Goal: Communication & Community: Participate in discussion

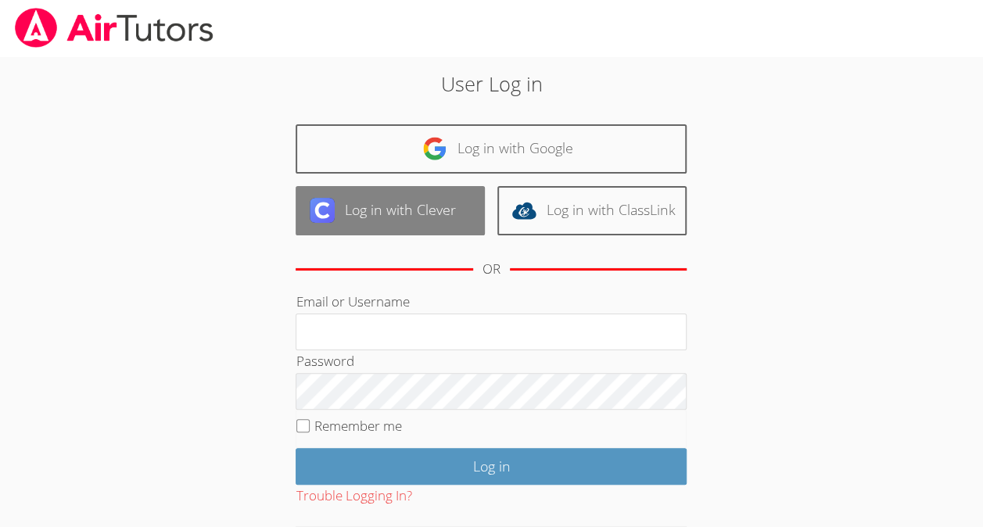
click at [330, 212] on img at bounding box center [322, 210] width 25 height 25
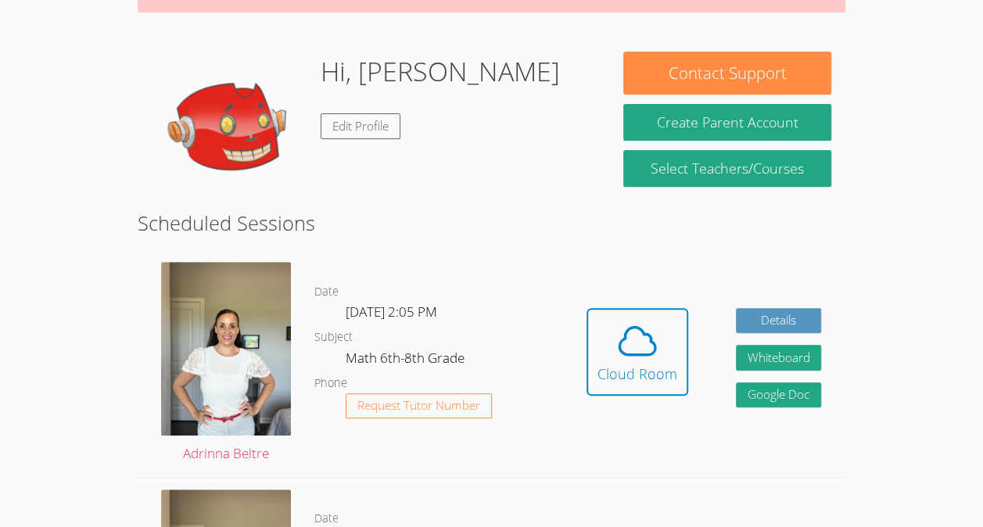
scroll to position [203, 0]
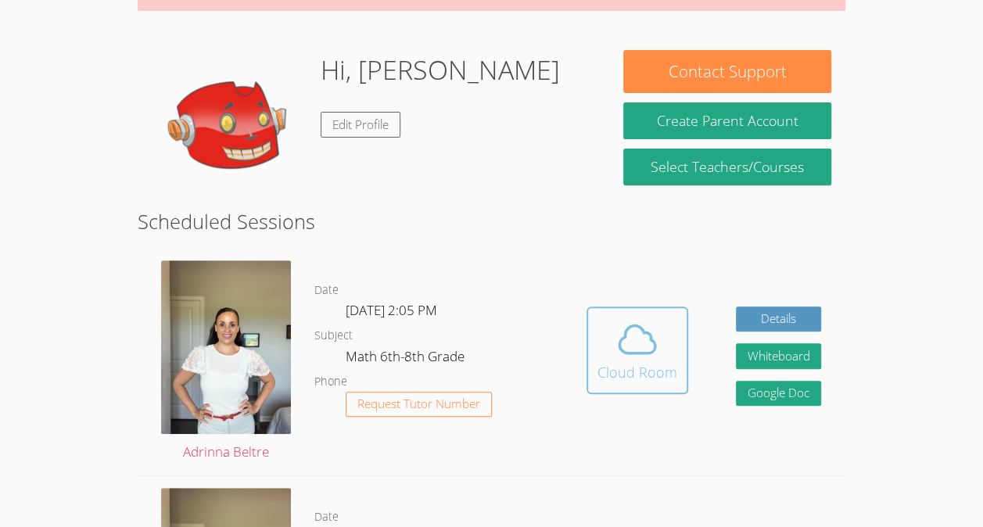
click at [614, 369] on div "Cloud Room" at bounding box center [637, 372] width 80 height 22
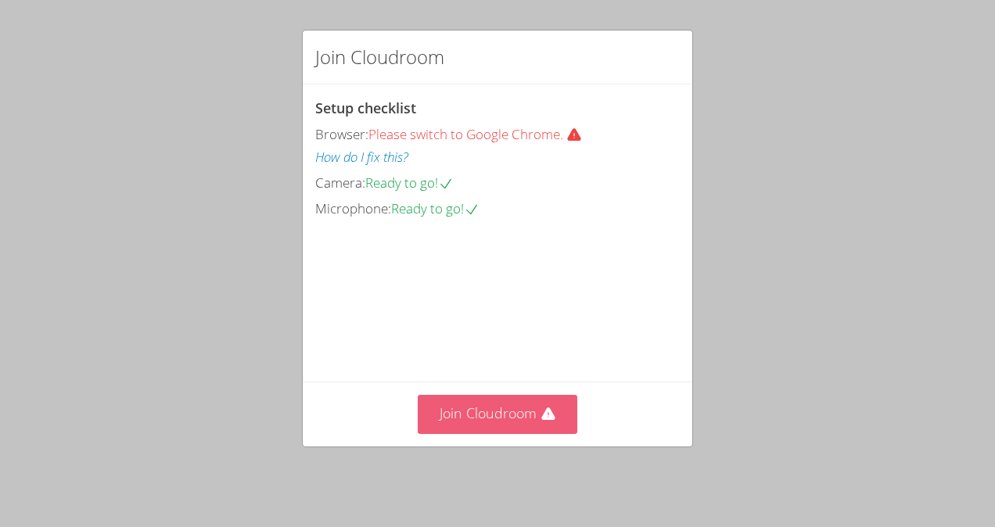
click at [515, 429] on button "Join Cloudroom" at bounding box center [498, 414] width 160 height 38
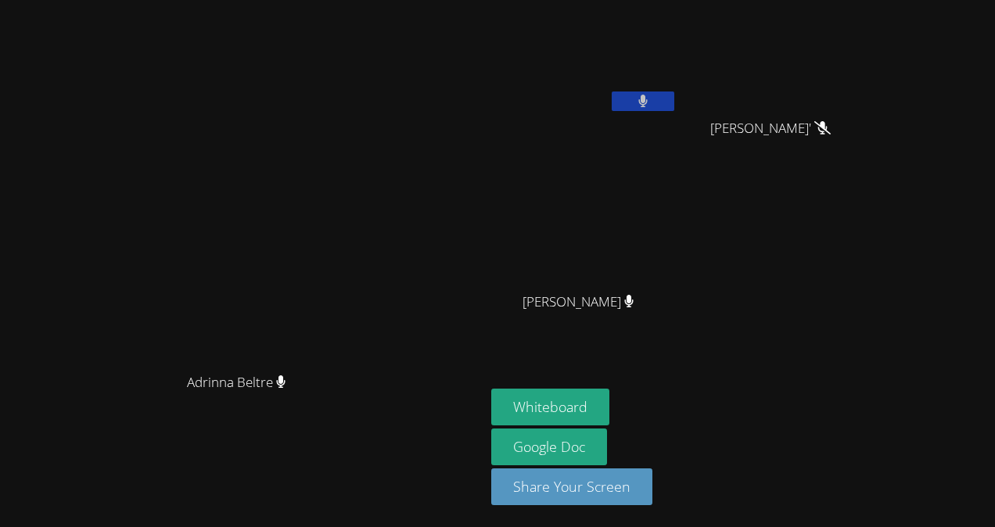
click at [674, 92] on button at bounding box center [643, 102] width 63 height 20
click at [677, 88] on video at bounding box center [584, 58] width 186 height 105
click at [674, 111] on div at bounding box center [643, 103] width 63 height 23
click at [609, 397] on button "Whiteboard" at bounding box center [550, 407] width 118 height 37
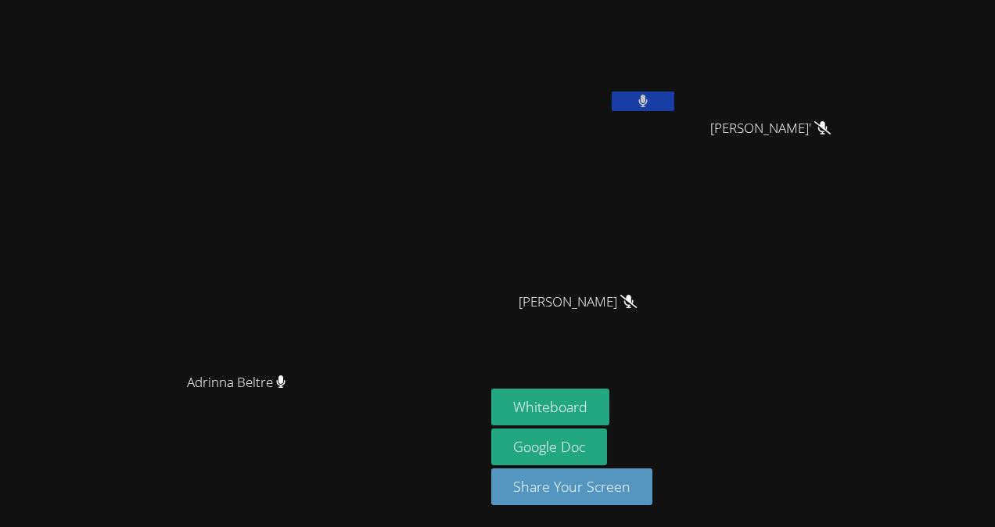
click at [674, 108] on button at bounding box center [643, 102] width 63 height 20
click at [651, 99] on icon at bounding box center [642, 101] width 16 height 13
click at [674, 100] on button at bounding box center [643, 102] width 63 height 20
click at [674, 95] on button at bounding box center [643, 102] width 63 height 20
click at [674, 94] on button at bounding box center [643, 102] width 63 height 20
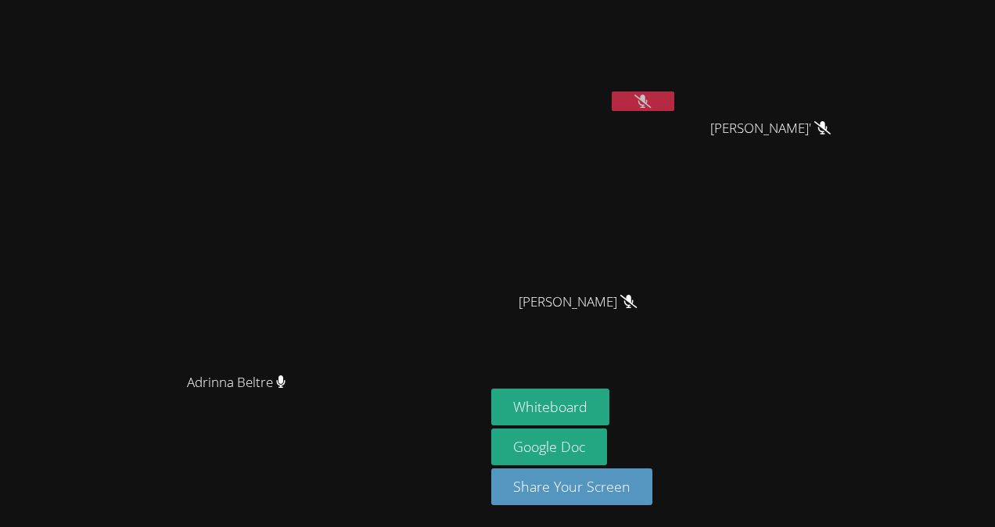
click at [651, 102] on icon at bounding box center [642, 101] width 16 height 13
click at [674, 101] on button at bounding box center [643, 102] width 63 height 20
click at [677, 282] on video at bounding box center [584, 232] width 186 height 105
click at [677, 85] on video at bounding box center [584, 58] width 186 height 105
click at [651, 103] on icon at bounding box center [642, 101] width 16 height 13
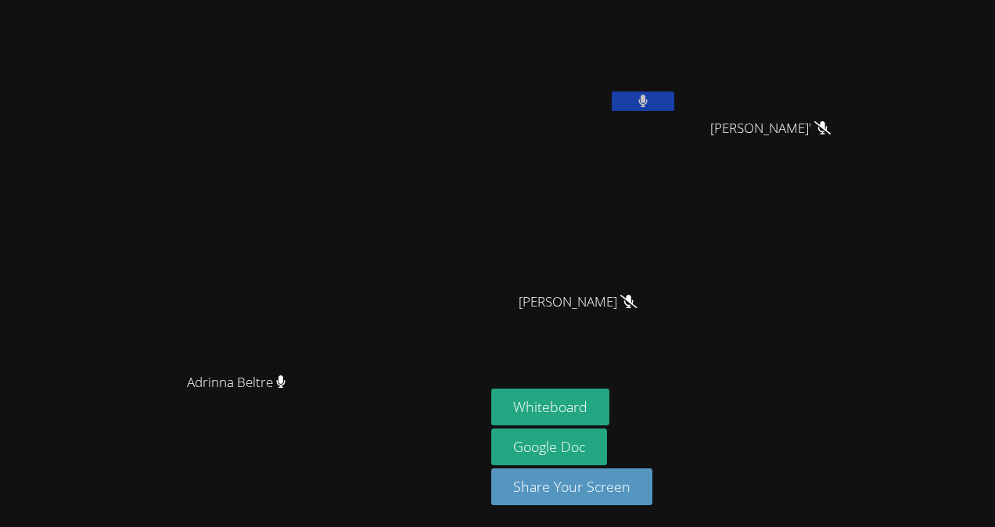
click at [648, 99] on icon at bounding box center [642, 101] width 9 height 13
click at [677, 88] on video at bounding box center [584, 58] width 186 height 105
click at [674, 95] on button at bounding box center [643, 102] width 63 height 20
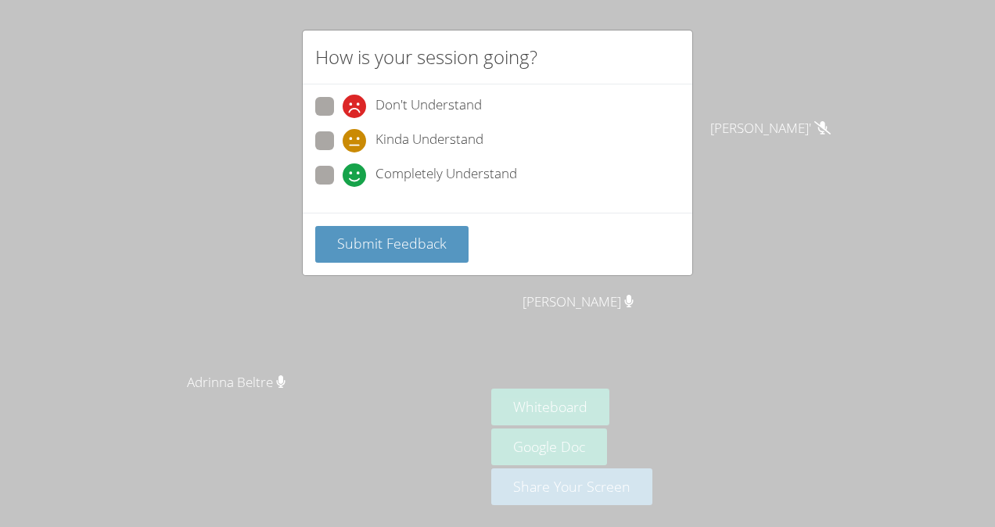
click at [347, 183] on icon at bounding box center [354, 174] width 23 height 23
click at [347, 179] on input "Completely Understand" at bounding box center [349, 172] width 13 height 13
radio input "true"
click at [412, 213] on div "Submit Feedback" at bounding box center [497, 244] width 389 height 63
click at [414, 226] on button "Submit Feedback" at bounding box center [391, 244] width 153 height 37
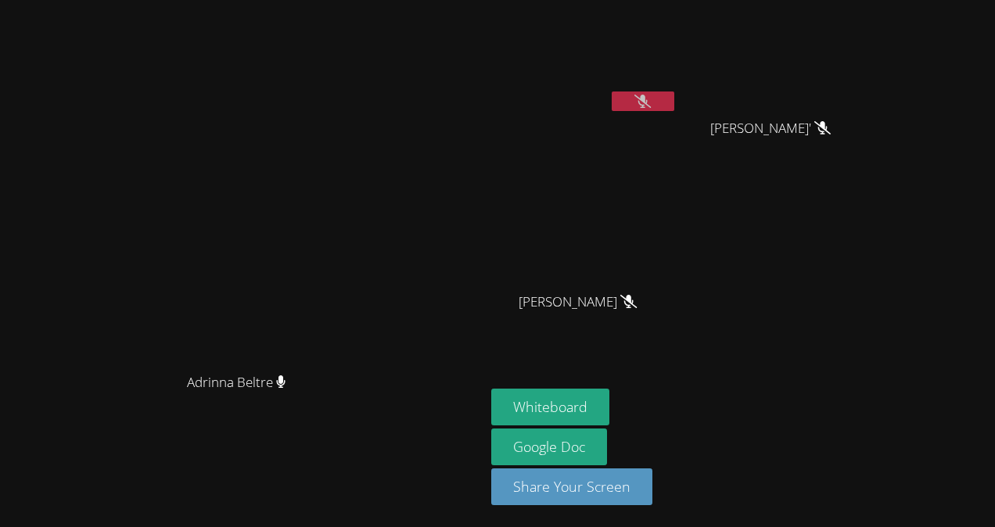
click at [651, 105] on icon at bounding box center [642, 101] width 16 height 13
click at [674, 92] on button at bounding box center [643, 102] width 63 height 20
click at [677, 91] on video at bounding box center [584, 58] width 186 height 105
click at [651, 101] on icon at bounding box center [642, 101] width 16 height 13
click at [674, 95] on button at bounding box center [643, 102] width 63 height 20
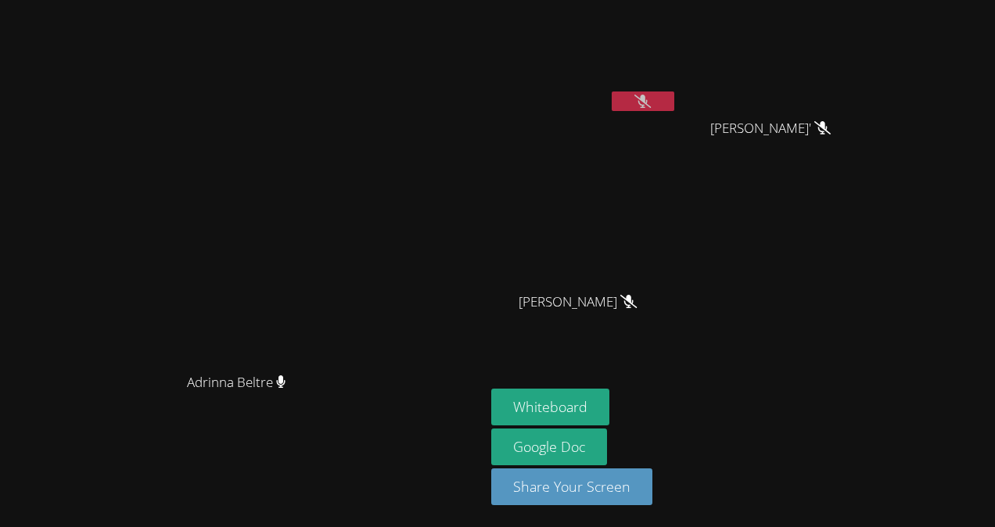
click at [651, 102] on icon at bounding box center [642, 101] width 16 height 13
click at [648, 101] on icon at bounding box center [642, 101] width 9 height 13
click at [674, 102] on button at bounding box center [643, 102] width 63 height 20
click at [648, 103] on icon at bounding box center [643, 101] width 10 height 13
click at [651, 103] on icon at bounding box center [642, 101] width 16 height 13
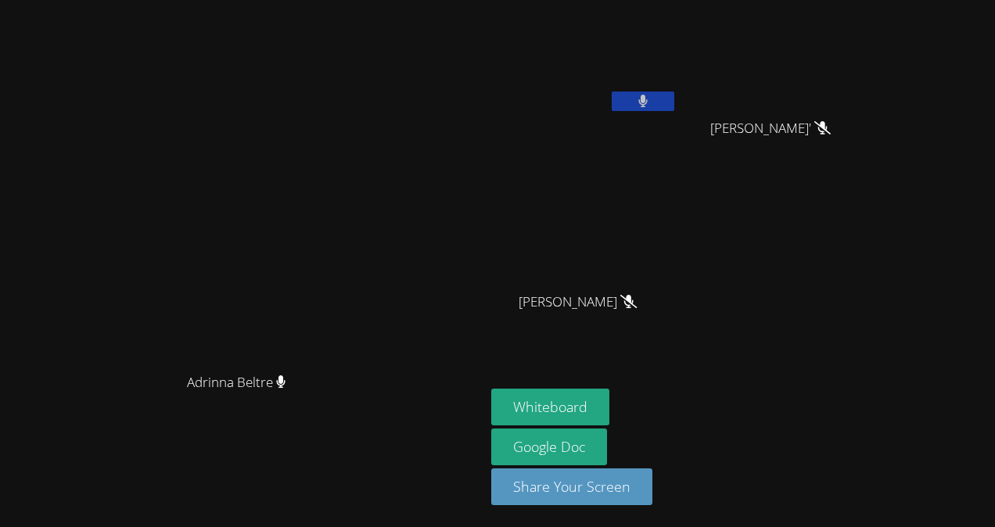
click at [648, 99] on icon at bounding box center [642, 101] width 9 height 13
